Goal: Task Accomplishment & Management: Manage account settings

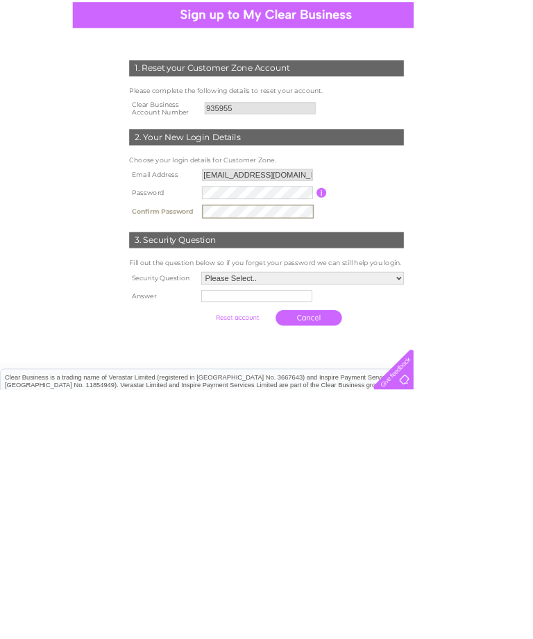
click at [505, 487] on select "Please Select.. In what town or city was your first job? In what town or city d…" at bounding box center [390, 495] width 261 height 17
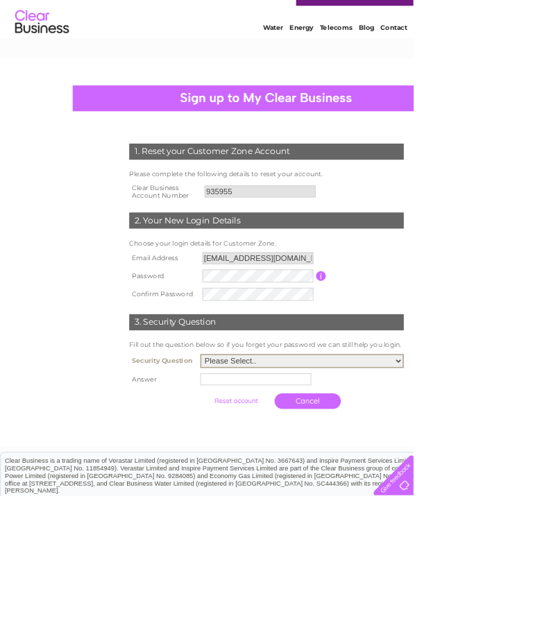
select select "4"
click at [279, 493] on input "text" at bounding box center [329, 489] width 143 height 15
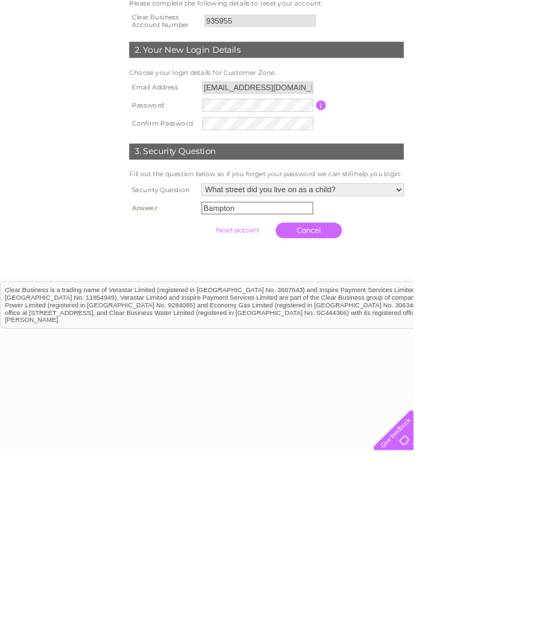
scroll to position [215, 0]
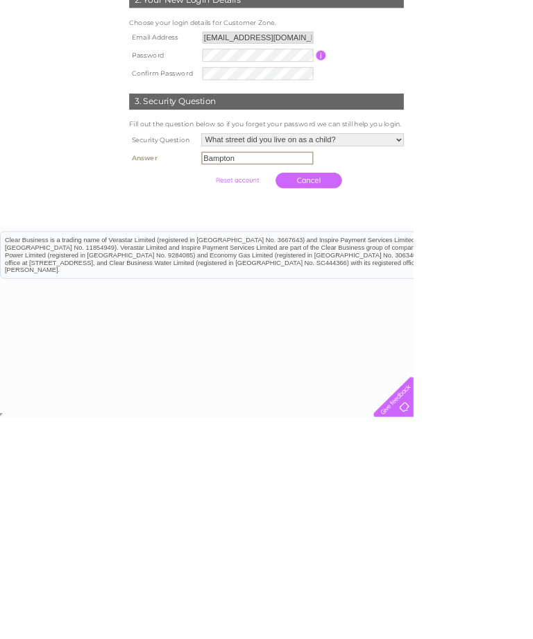
type input "Bampton"
click at [294, 323] on input "submit" at bounding box center [305, 332] width 85 height 19
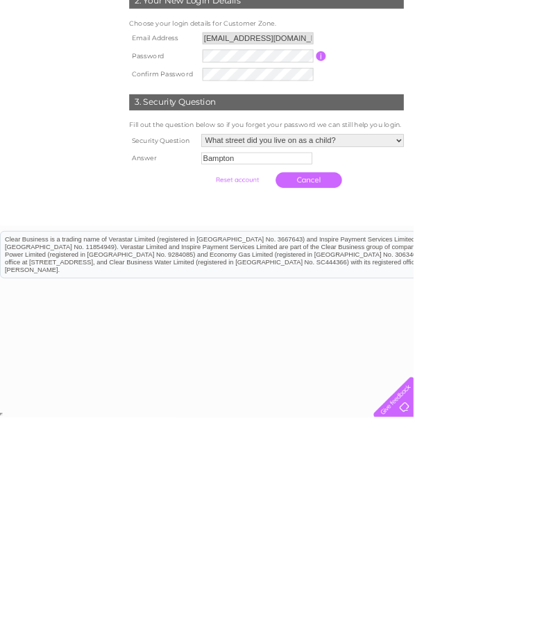
scroll to position [28, 0]
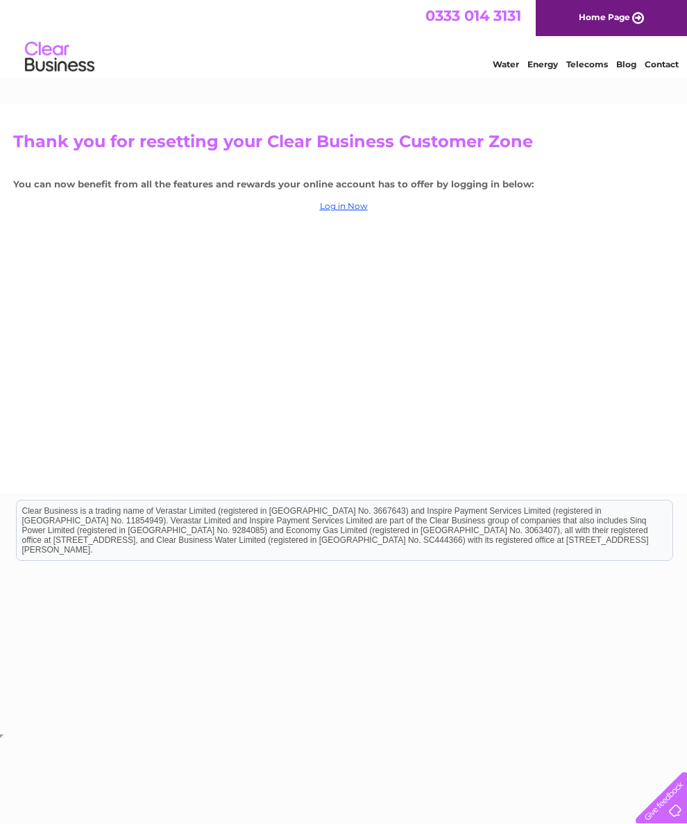
click at [337, 211] on link "Log in Now" at bounding box center [344, 206] width 48 height 10
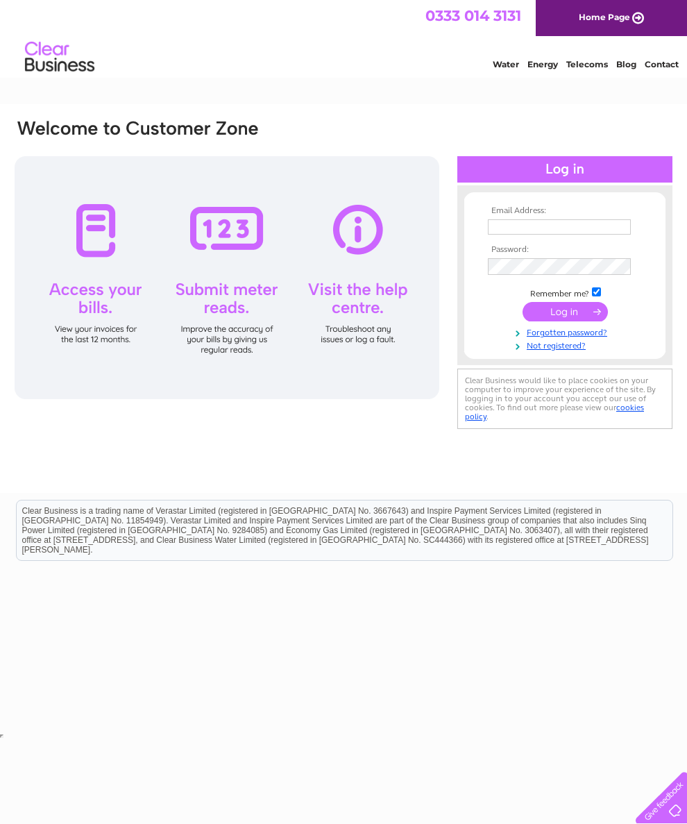
click at [524, 232] on input "text" at bounding box center [559, 226] width 143 height 15
type input "wendybeal@btinternet.com"
click at [586, 318] on input "submit" at bounding box center [565, 312] width 85 height 19
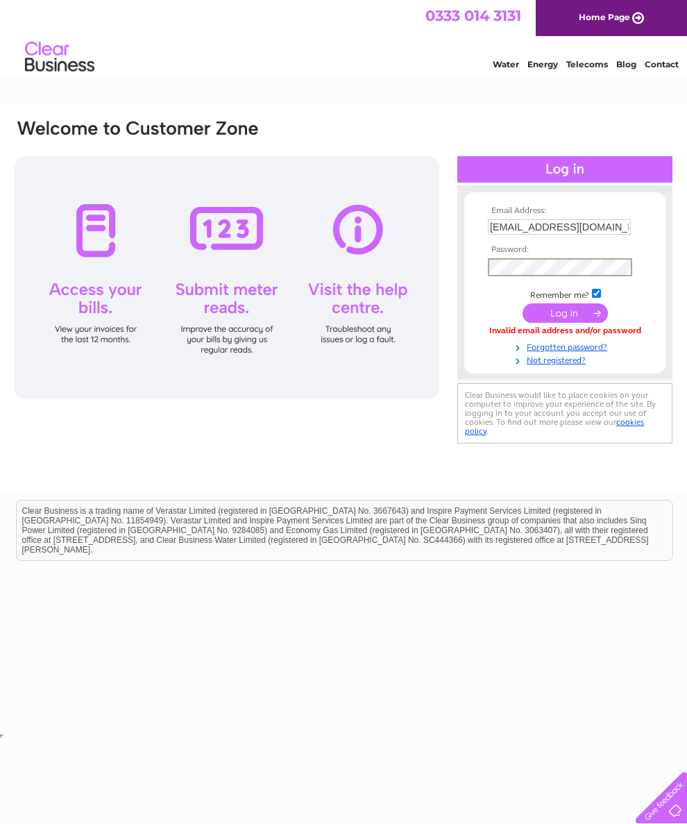
click at [589, 314] on input "submit" at bounding box center [565, 312] width 85 height 19
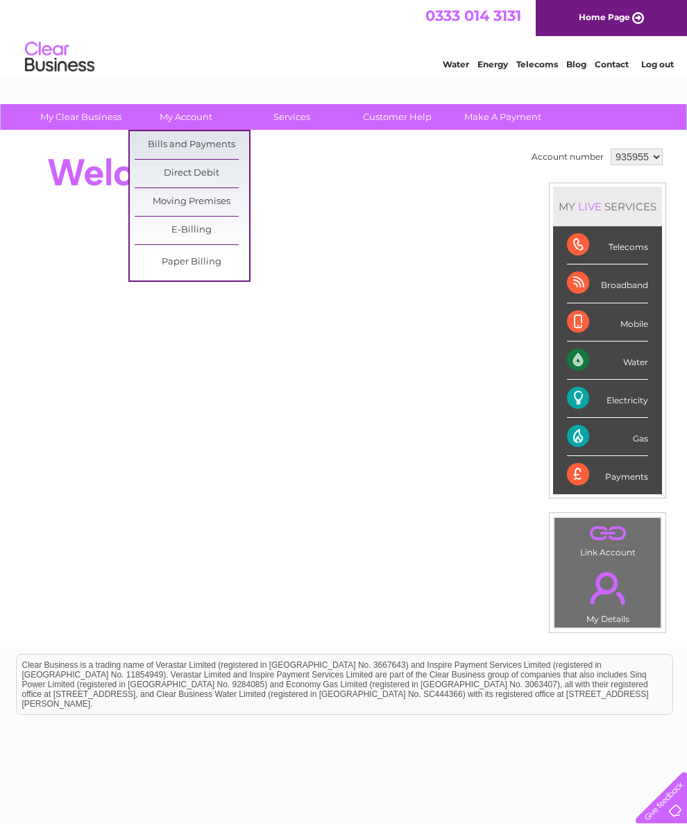
click at [196, 139] on link "Bills and Payments" at bounding box center [192, 145] width 115 height 28
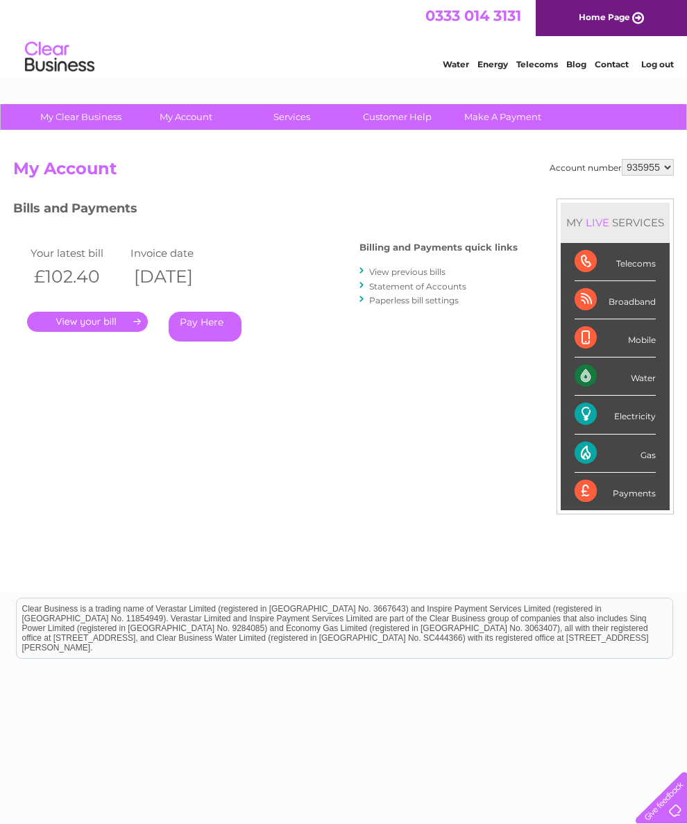
click at [659, 60] on link "Log out" at bounding box center [657, 64] width 33 height 10
